Goal: Transaction & Acquisition: Subscribe to service/newsletter

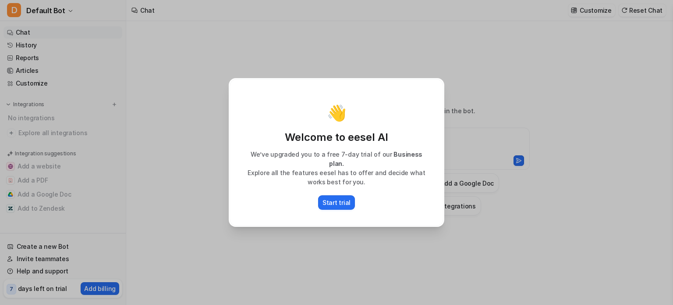
type textarea "**********"
click at [210, 158] on div "👋 Welcome to eesel AI We’ve upgraded you to a free 7-day trial of our Business …" at bounding box center [336, 152] width 673 height 305
click at [333, 199] on p "Start trial" at bounding box center [337, 202] width 28 height 9
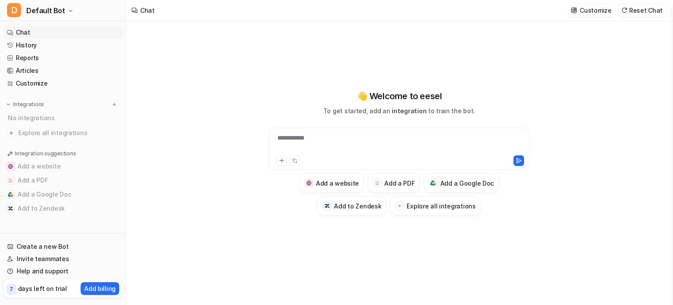
click at [49, 292] on p "days left on trial" at bounding box center [42, 288] width 49 height 9
click at [35, 287] on p "days left on trial" at bounding box center [42, 288] width 49 height 9
click at [100, 289] on p "Add billing" at bounding box center [100, 288] width 32 height 9
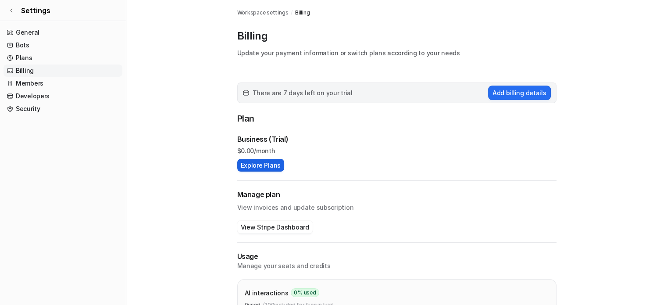
click at [260, 162] on button "Explore Plans" at bounding box center [260, 165] width 47 height 13
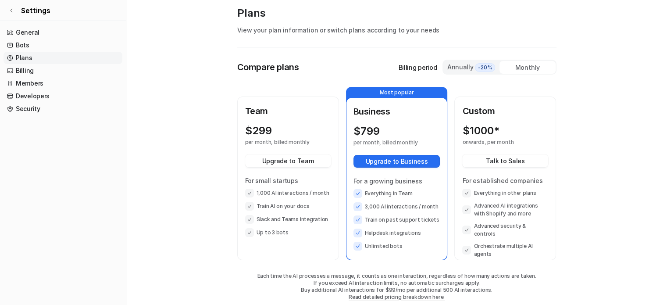
scroll to position [35, 0]
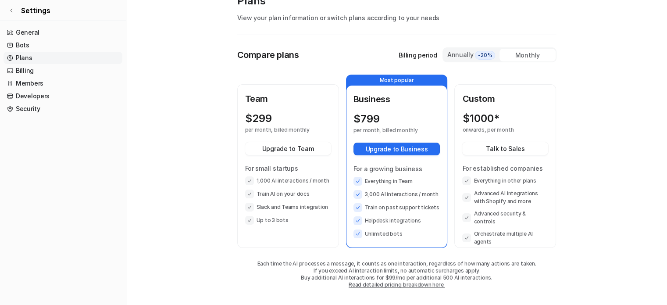
click at [418, 52] on p "Billing period" at bounding box center [417, 54] width 39 height 9
click at [409, 57] on p "Billing period" at bounding box center [417, 54] width 39 height 9
click at [450, 56] on div "Annually -20%" at bounding box center [471, 55] width 49 height 10
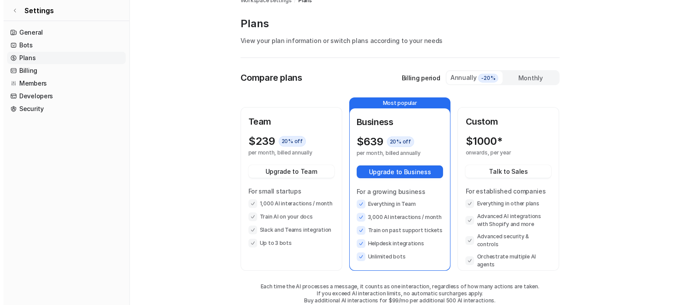
scroll to position [0, 0]
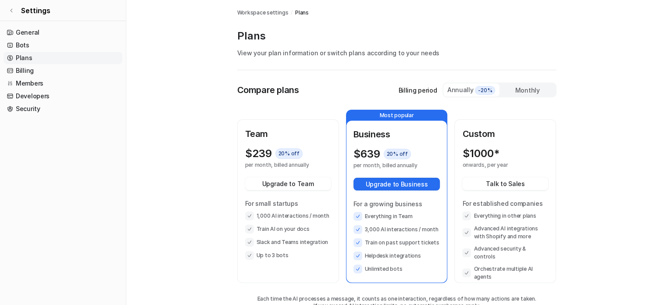
click at [261, 12] on span "Workspace settings" at bounding box center [262, 13] width 51 height 8
